Goal: Answer question/provide support

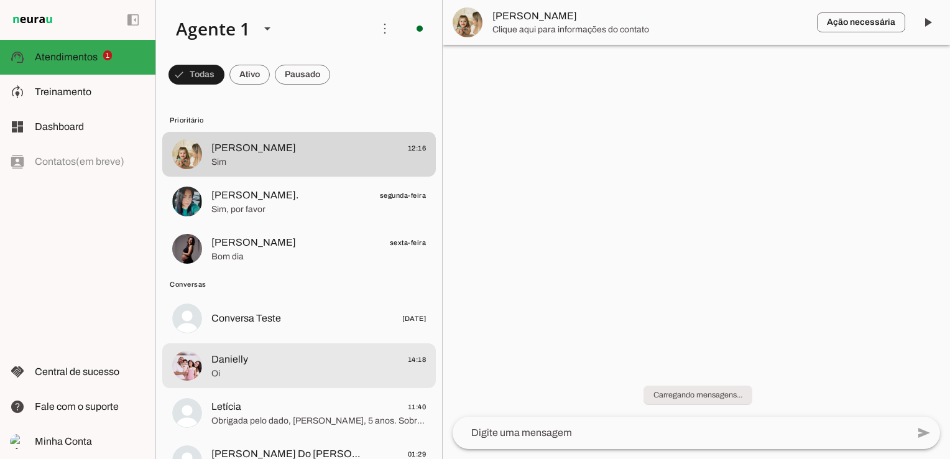
click at [315, 372] on span "Oi" at bounding box center [318, 374] width 215 height 12
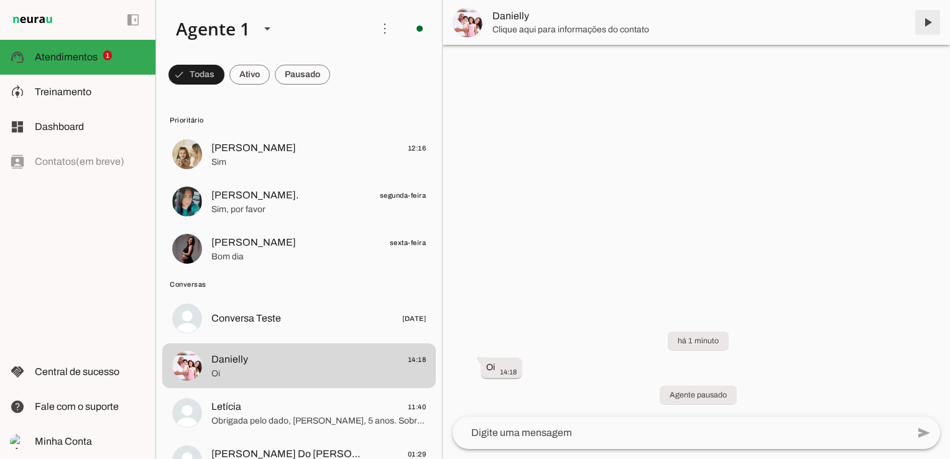
click at [928, 21] on span at bounding box center [928, 22] width 30 height 30
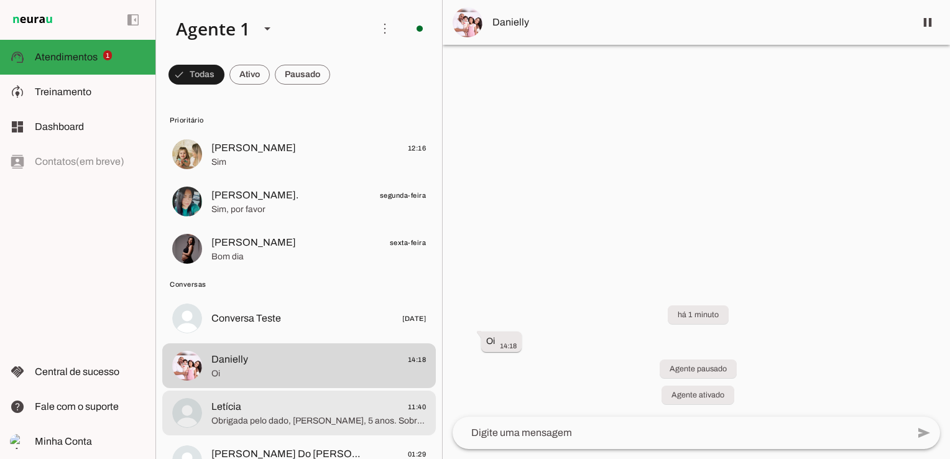
click at [303, 415] on span "Obrigada pelo dado, [PERSON_NAME], 5 anos. Sobre o Mix Right e o Beef Protein, …" at bounding box center [318, 421] width 215 height 12
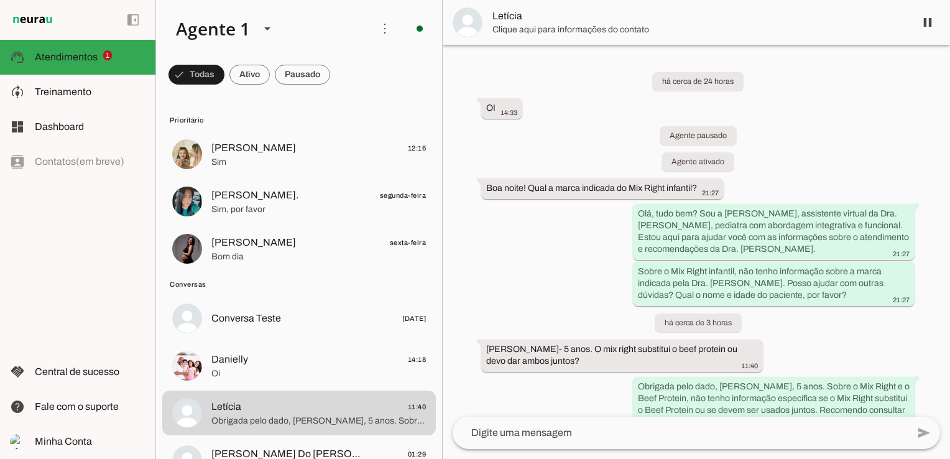
scroll to position [66, 0]
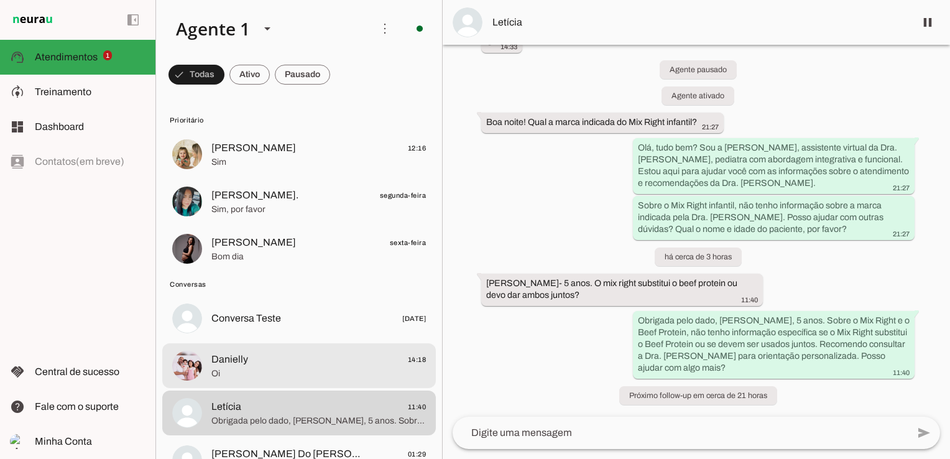
click at [251, 372] on span "Oi" at bounding box center [318, 374] width 215 height 12
